Goal: Information Seeking & Learning: Learn about a topic

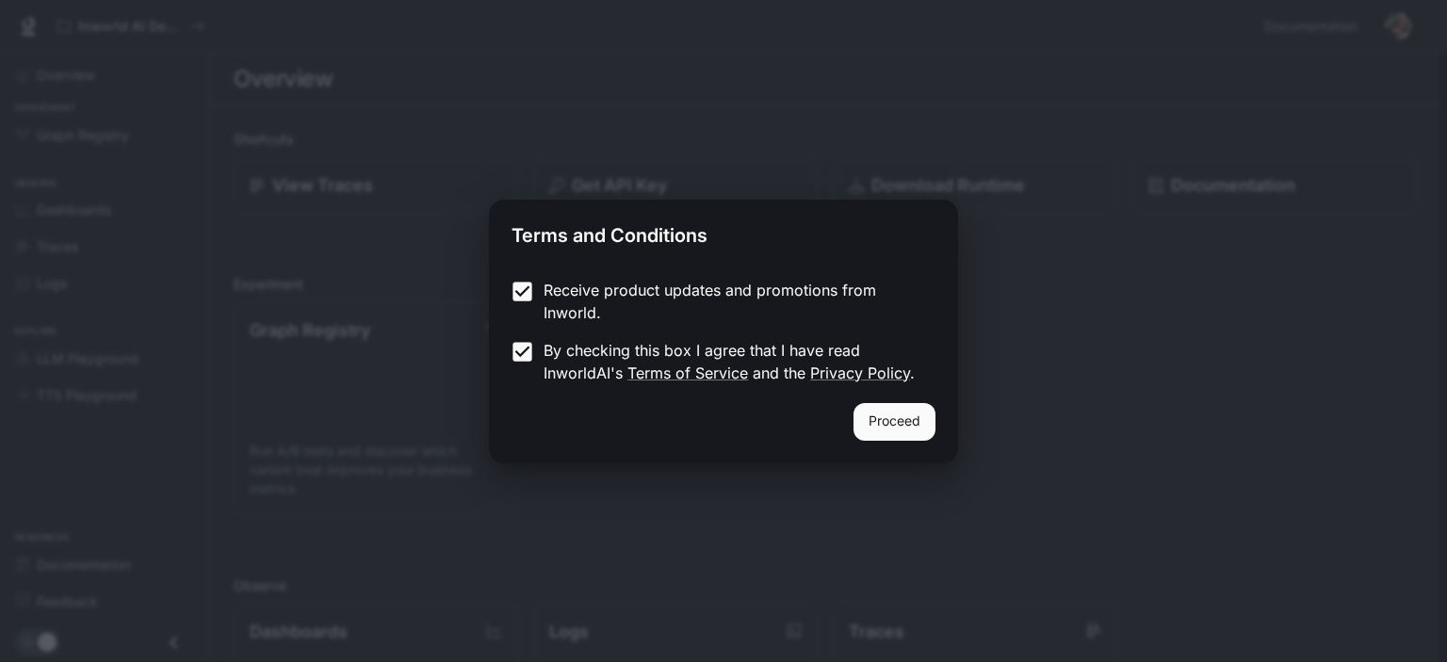
click at [904, 420] on button "Proceed" at bounding box center [894, 422] width 82 height 38
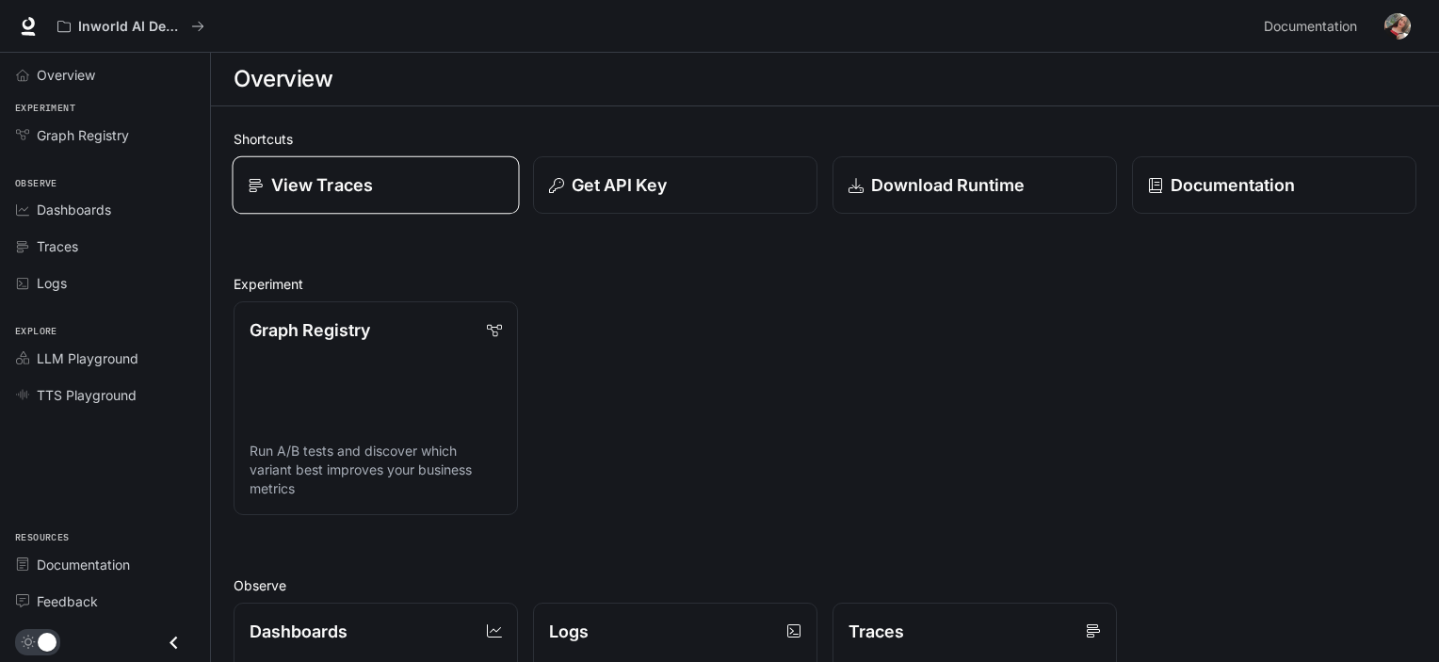
click at [356, 181] on p "View Traces" at bounding box center [322, 184] width 102 height 25
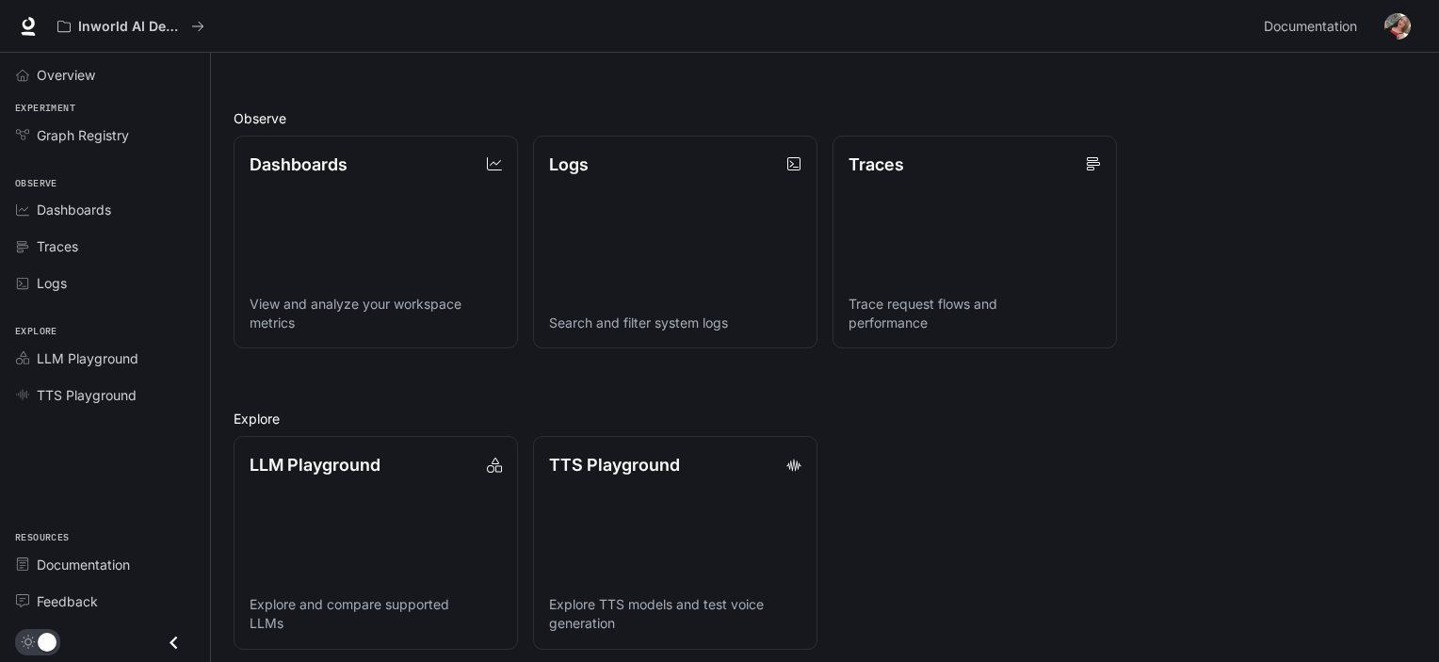
scroll to position [476, 0]
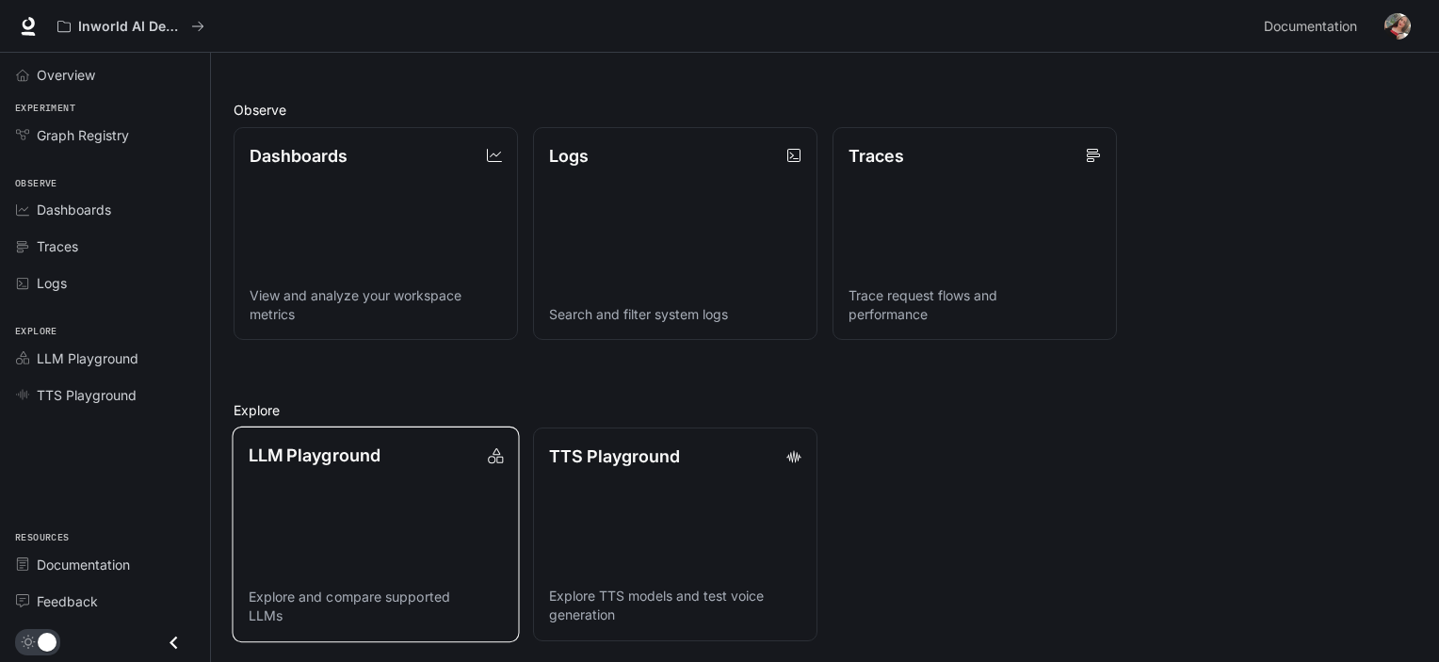
click at [399, 521] on link "LLM Playground Explore and compare supported LLMs" at bounding box center [375, 535] width 287 height 216
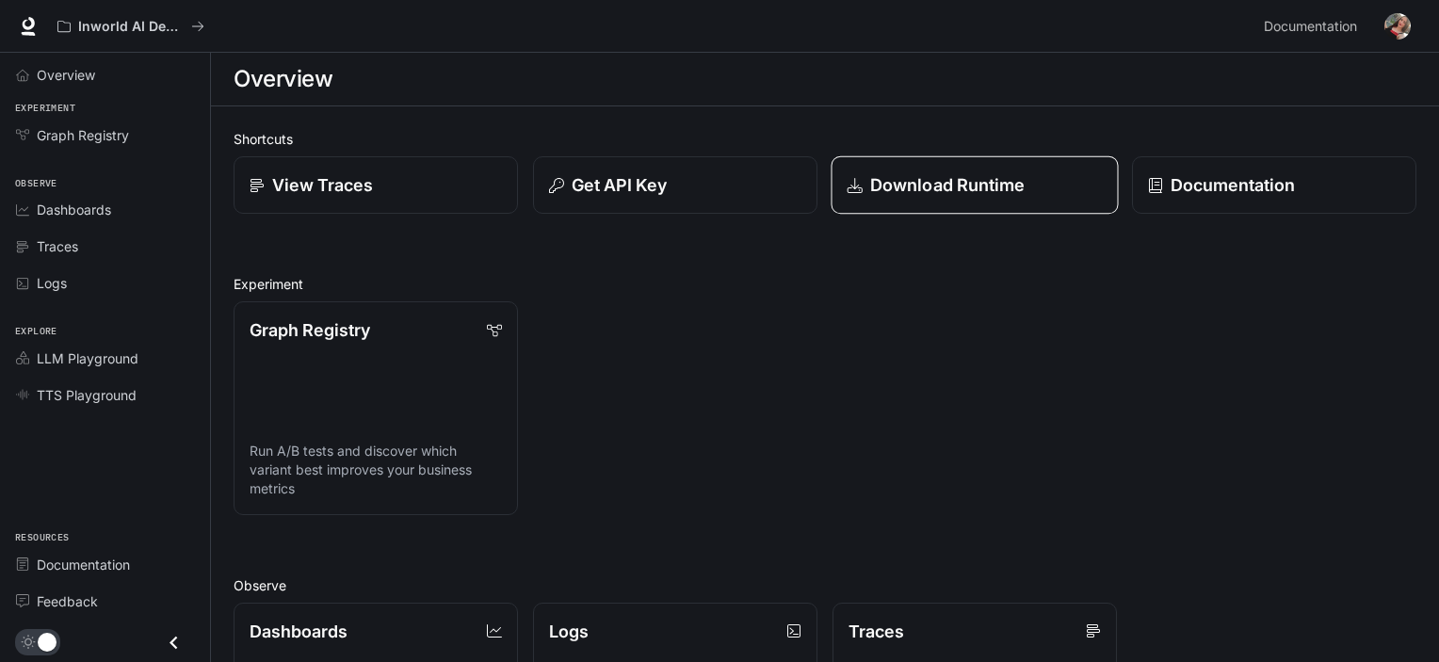
click at [1023, 206] on link "Download Runtime" at bounding box center [974, 185] width 287 height 58
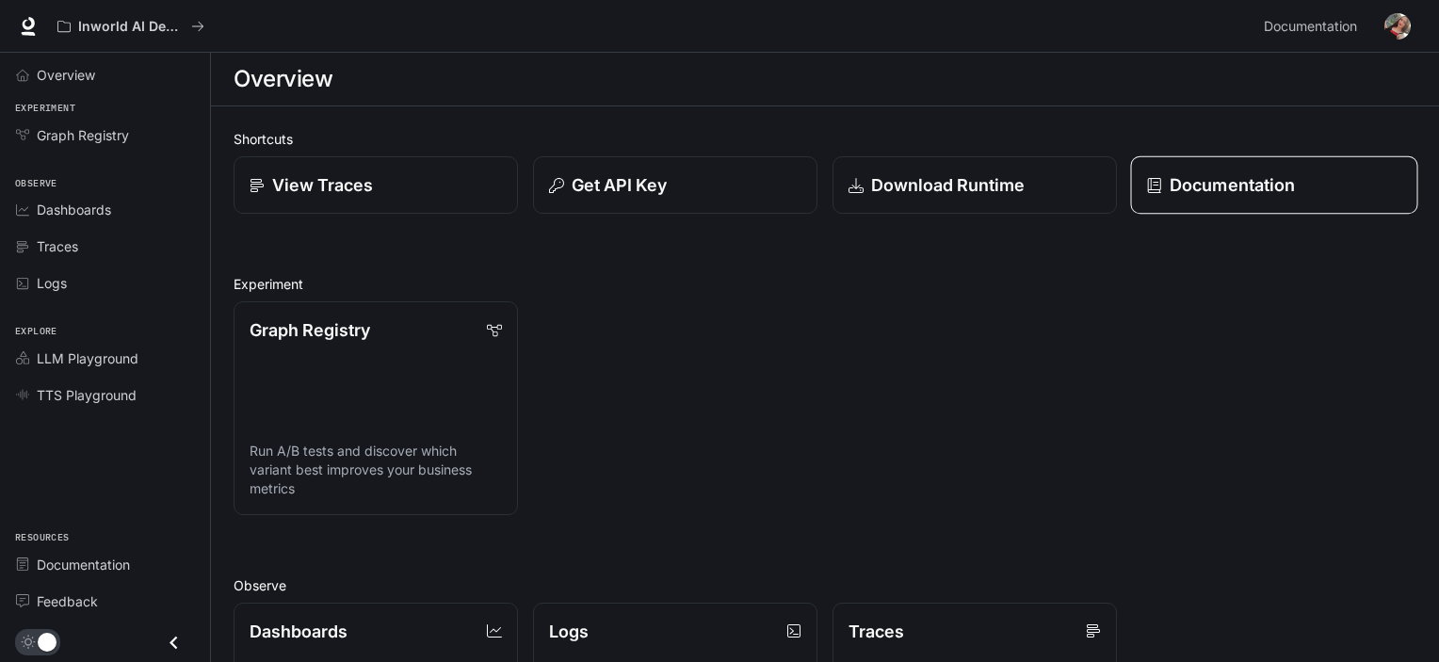
click at [1255, 191] on p "Documentation" at bounding box center [1232, 184] width 125 height 25
